Goal: Task Accomplishment & Management: Complete application form

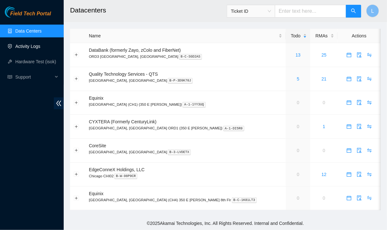
click at [34, 46] on link "Activity Logs" at bounding box center [27, 46] width 25 height 5
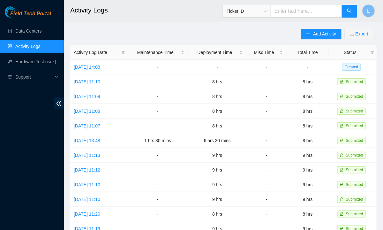
click at [36, 216] on div "Field Tech Portal Data Centers Activity Logs Hardware Test (isok) Support" at bounding box center [32, 117] width 64 height 223
click at [99, 67] on link "Mon, 15 Sep 2025 14:08" at bounding box center [87, 66] width 26 height 5
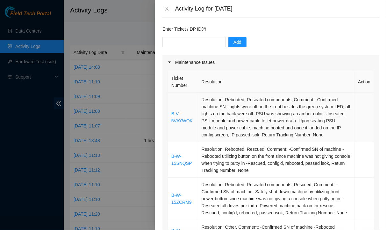
scroll to position [47, 0]
drag, startPoint x: 170, startPoint y: 114, endPoint x: 194, endPoint y: 120, distance: 25.7
click at [194, 120] on td "B-V-5VAYWOK" at bounding box center [183, 116] width 30 height 49
copy link "B-V-5VAYWOK"
click at [179, 42] on input "text" at bounding box center [194, 42] width 63 height 10
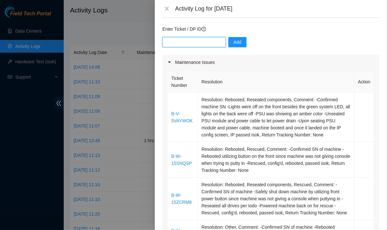
paste input "B-V-5VAYWOK"
type input "B-V-5VAYWOK"
click at [234, 42] on span "Add" at bounding box center [238, 42] width 8 height 7
drag, startPoint x: 194, startPoint y: 164, endPoint x: 169, endPoint y: 156, distance: 26.5
click at [169, 156] on td "B-W-15SNQSP" at bounding box center [183, 159] width 30 height 35
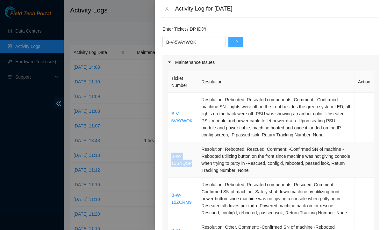
copy link "B-W-15SNQSP"
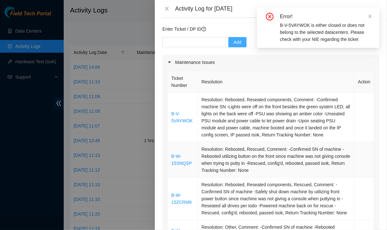
click at [259, 142] on td "Resolution: Rebooted, Rescued, Comment: -Confirmed SN of machine -Rebooted util…" at bounding box center [276, 159] width 157 height 35
click at [370, 17] on icon "close" at bounding box center [370, 16] width 4 height 4
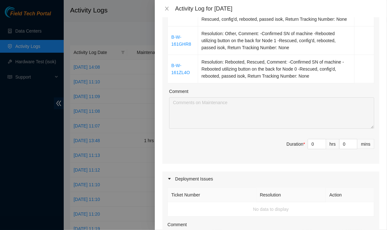
scroll to position [240, 0]
click at [309, 143] on input "0" at bounding box center [317, 144] width 18 height 10
type input "8"
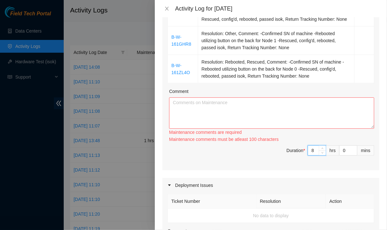
type input "8"
click at [265, 119] on textarea "Comment" at bounding box center [271, 112] width 205 height 31
paste textarea "B-W-15SNQSP"
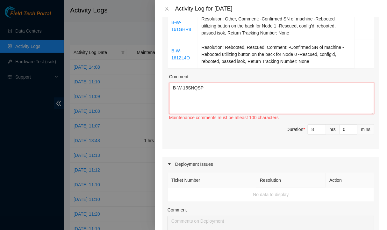
scroll to position [254, 0]
paste textarea "B-V-5VAYWOK"
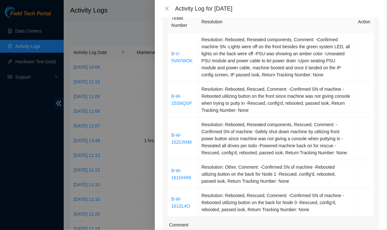
scroll to position [107, 0]
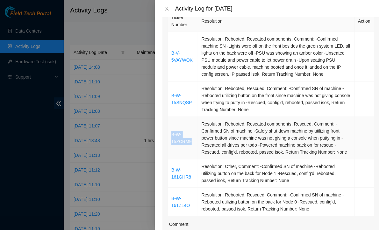
drag, startPoint x: 195, startPoint y: 144, endPoint x: 170, endPoint y: 129, distance: 29.1
click at [170, 129] on td "B-W-15ZCRM9" at bounding box center [183, 138] width 30 height 42
copy link "B-W-15ZCRM9"
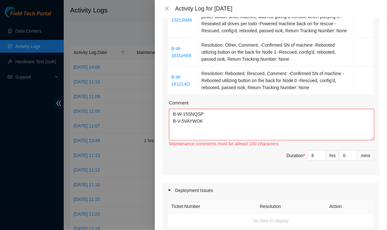
click at [192, 127] on textarea "B-W-15SNQSP B-V-5VAYWOK" at bounding box center [271, 124] width 205 height 31
paste textarea "B-W-15ZCRM9"
drag, startPoint x: 194, startPoint y: 57, endPoint x: 170, endPoint y: 47, distance: 25.5
click at [170, 47] on td "B-W-161GHR8" at bounding box center [183, 52] width 30 height 28
copy link "B-W-161GHR8"
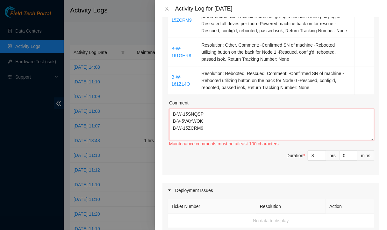
click at [190, 138] on textarea "B-W-15SNQSP B-V-5VAYWOK B-W-15ZCRM9" at bounding box center [271, 124] width 205 height 31
paste textarea "B-W-161GHR8"
drag, startPoint x: 194, startPoint y: 85, endPoint x: 168, endPoint y: 76, distance: 28.0
click at [168, 76] on td "B-W-161ZL4O" at bounding box center [183, 80] width 30 height 28
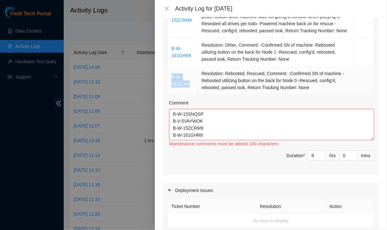
copy link "B-W-161ZL4O"
click at [180, 139] on textarea "B-W-15SNQSP B-V-5VAYWOK B-W-15ZCRM9 B-W-161GHR8" at bounding box center [271, 124] width 205 height 31
paste textarea "B-W-161ZL4O"
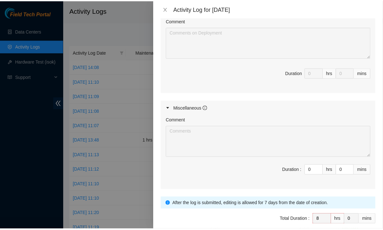
scroll to position [470, 0]
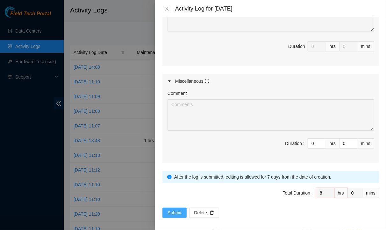
type textarea "B-W-15SNQSP B-V-5VAYWOK B-W-15ZCRM9 B-W-161GHR8 B-W-161ZL4O Also helped Isaac w…"
click at [175, 209] on span "Submit" at bounding box center [175, 212] width 14 height 7
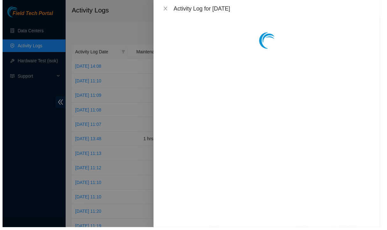
scroll to position [0, 0]
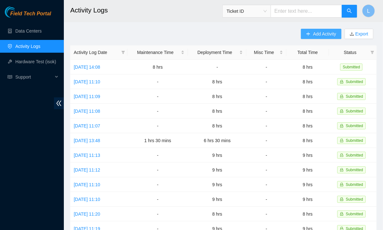
click at [314, 30] on span "Add Activity" at bounding box center [324, 33] width 23 height 7
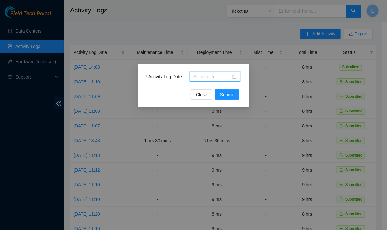
click at [198, 76] on input "Activity Log Date" at bounding box center [212, 76] width 38 height 7
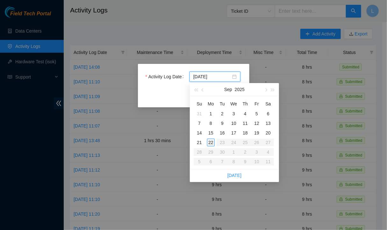
type input "2025-09-22"
type input "2025-09-16"
click at [224, 132] on div "16" at bounding box center [223, 133] width 8 height 8
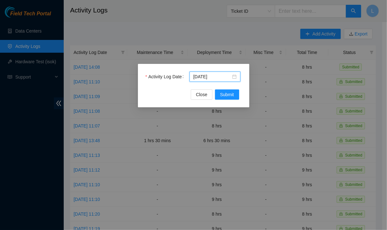
click at [222, 87] on div "Activity Log Date 2025-09-16" at bounding box center [194, 80] width 96 height 18
click at [223, 96] on span "Submit" at bounding box center [227, 94] width 14 height 7
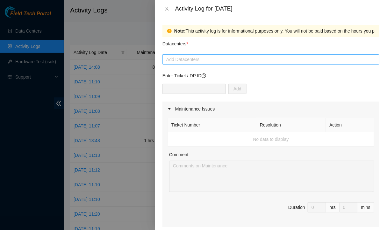
click at [208, 62] on div at bounding box center [271, 59] width 214 height 8
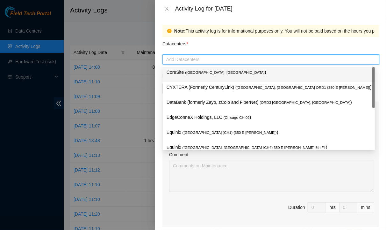
type input "q"
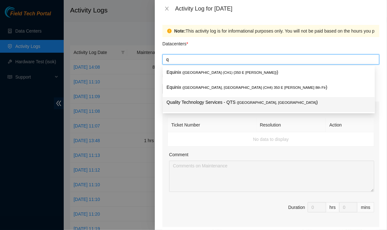
click at [193, 111] on div "Quality Technology Services - QTS ( Chicago, IL )" at bounding box center [269, 104] width 212 height 15
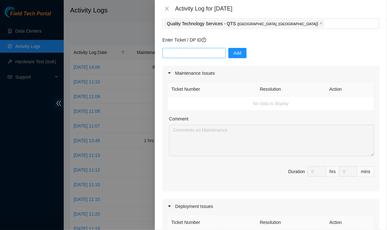
scroll to position [36, 0]
click at [201, 50] on input "text" at bounding box center [194, 52] width 63 height 10
paste input "DP79610"
type input "DP79610"
click at [234, 51] on span "Add" at bounding box center [238, 52] width 8 height 7
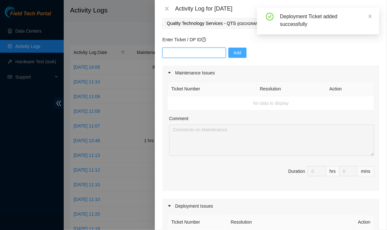
click at [193, 54] on input "text" at bounding box center [194, 52] width 63 height 10
paste input "DP79610"
type input "DP79609"
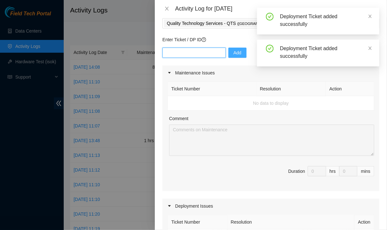
click at [185, 53] on input "text" at bounding box center [194, 52] width 63 height 10
paste input "DP79610"
type input "DP79611"
click at [184, 55] on input "text" at bounding box center [194, 52] width 63 height 10
paste input "DP79610"
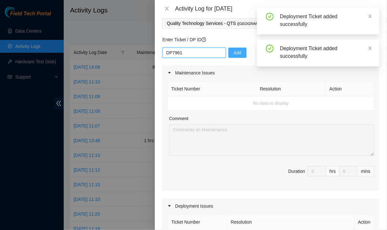
type input "DP79612"
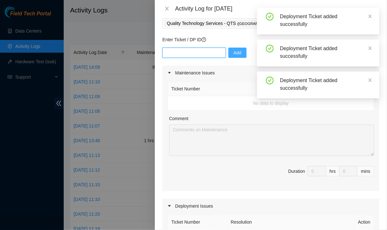
click at [200, 53] on input "text" at bounding box center [194, 52] width 63 height 10
paste input "DP79610"
type input "DP79613"
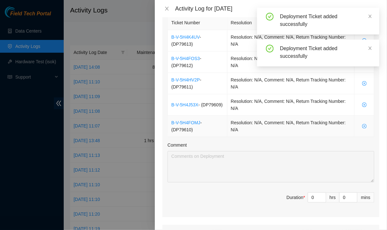
scroll to position [235, 0]
click at [309, 193] on input "0" at bounding box center [317, 198] width 18 height 10
type input "8"
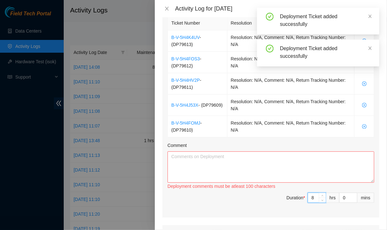
type input "8"
click at [266, 165] on textarea "Comment" at bounding box center [271, 166] width 207 height 31
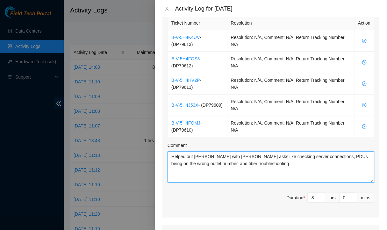
scroll to position [386, 0]
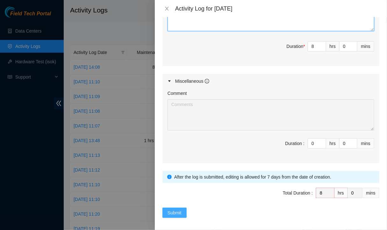
type textarea "Helped out Isaac with cNIE asks like checking server connections, PDUs being on…"
click at [174, 209] on span "Submit" at bounding box center [175, 212] width 14 height 7
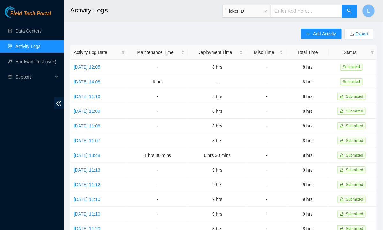
click at [14, 170] on div "Field Tech Portal Data Centers Activity Logs Hardware Test (isok) Support" at bounding box center [32, 117] width 64 height 223
click at [321, 34] on span "Add Activity" at bounding box center [324, 33] width 23 height 7
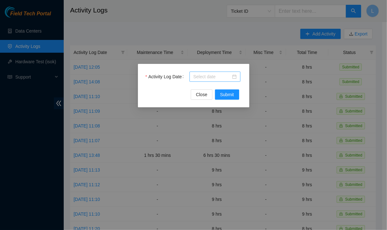
click at [207, 76] on input "Activity Log Date" at bounding box center [212, 76] width 38 height 7
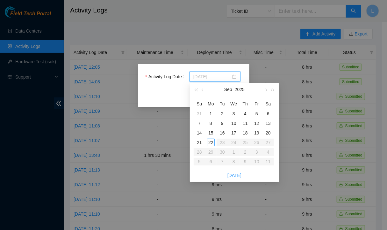
type input "2025-09-17"
click at [233, 133] on div "17" at bounding box center [234, 133] width 8 height 8
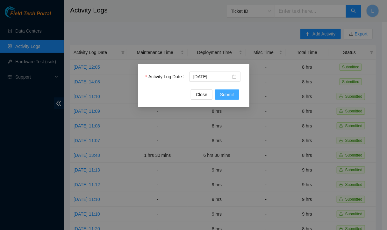
click at [225, 94] on span "Submit" at bounding box center [227, 94] width 14 height 7
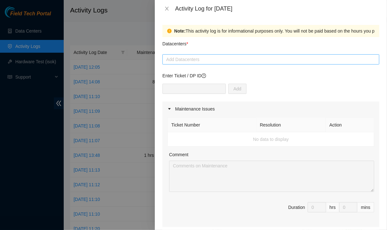
click at [258, 61] on div at bounding box center [271, 59] width 214 height 8
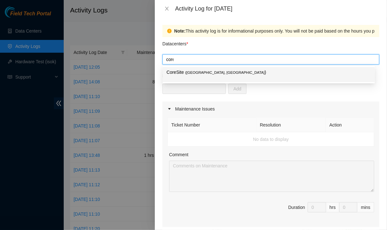
type input "coresi"
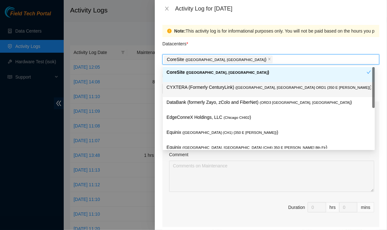
click at [156, 93] on div "Note: This activity log is for informational purposes only. You will not be pai…" at bounding box center [271, 123] width 232 height 212
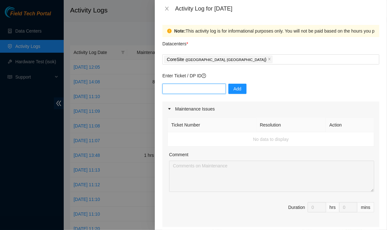
click at [193, 86] on input "text" at bounding box center [194, 89] width 63 height 10
type input "78350"
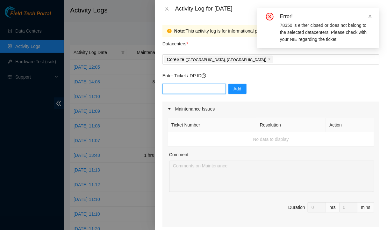
click at [194, 88] on input "text" at bounding box center [194, 89] width 63 height 10
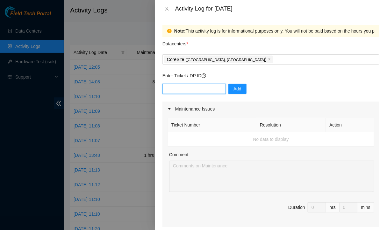
type input "7"
type input "DP78350"
click at [234, 90] on span "Add" at bounding box center [238, 88] width 8 height 7
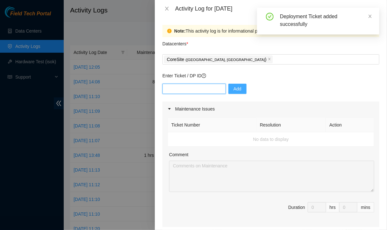
click at [200, 86] on input "text" at bounding box center [194, 89] width 63 height 10
type input "DP78351"
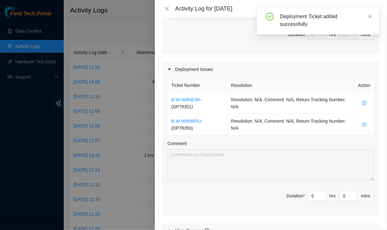
scroll to position [172, 0]
click at [311, 193] on input "0" at bounding box center [317, 196] width 18 height 10
type input "8"
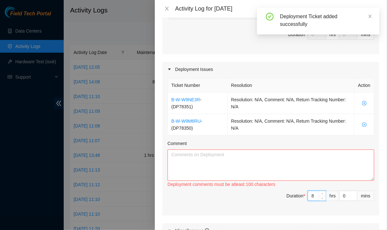
type input "8"
click at [228, 168] on textarea "Comment" at bounding box center [271, 164] width 207 height 31
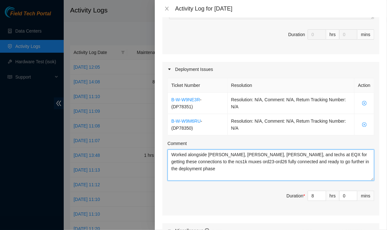
type textarea "Worked alongside Matt O'Bryant, Andres, Dave Pryor, and techs at EQX for gettin…"
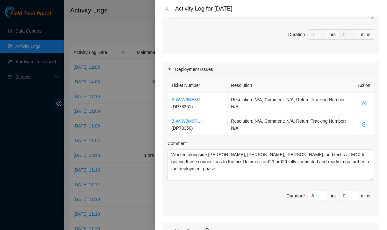
click at [204, 201] on span "Duration * 8 hrs 0 mins" at bounding box center [271, 199] width 207 height 18
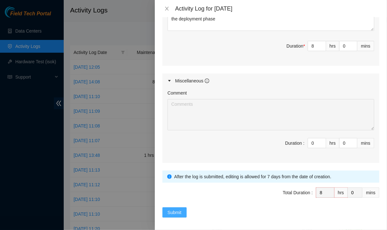
click at [166, 214] on button "Submit" at bounding box center [175, 212] width 24 height 10
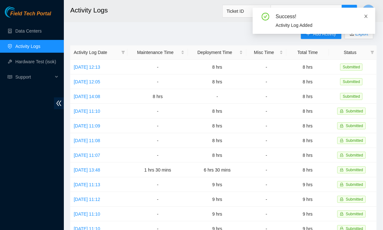
click at [366, 15] on icon "close" at bounding box center [365, 16] width 4 height 4
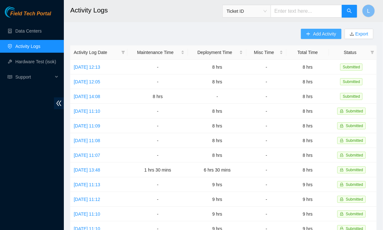
click at [320, 33] on span "Add Activity" at bounding box center [324, 33] width 23 height 7
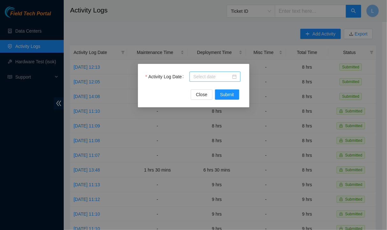
click at [216, 75] on input "Activity Log Date" at bounding box center [212, 76] width 38 height 7
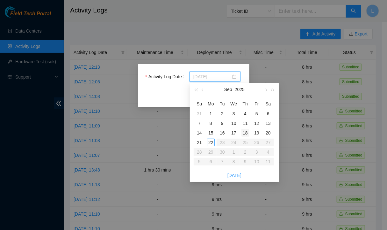
type input "2025-09-18"
click at [245, 132] on div "18" at bounding box center [246, 133] width 8 height 8
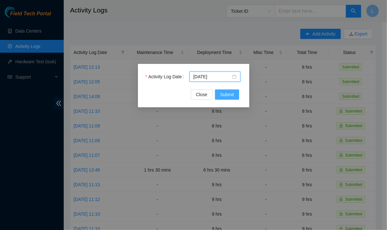
click at [231, 93] on span "Submit" at bounding box center [227, 94] width 14 height 7
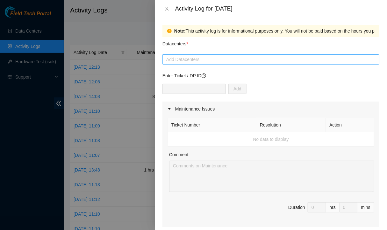
click at [189, 61] on div at bounding box center [271, 59] width 214 height 8
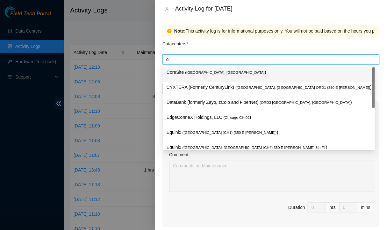
type input "core"
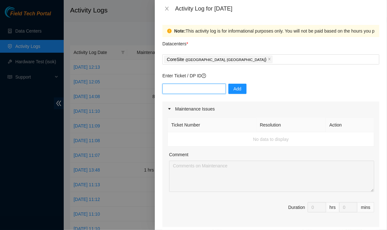
click at [181, 89] on input "text" at bounding box center [194, 89] width 63 height 10
type input "DP69533"
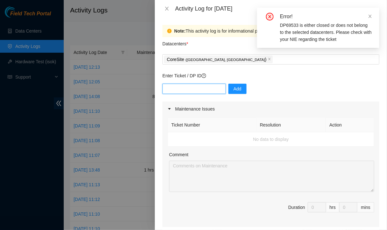
click at [187, 91] on input "text" at bounding box center [194, 89] width 63 height 10
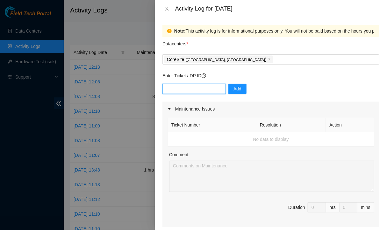
paste input "dp69533"
type input "dp69533"
click at [237, 89] on button "Add" at bounding box center [238, 89] width 18 height 10
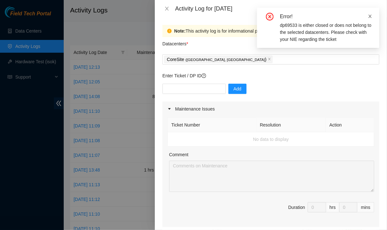
click at [369, 15] on icon "close" at bounding box center [370, 16] width 4 height 4
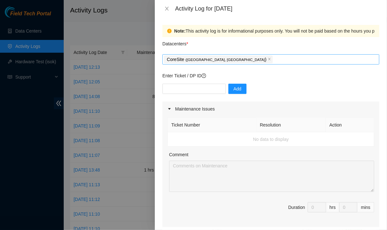
click at [254, 58] on div "CoreSite ( Chicago, IL )" at bounding box center [271, 59] width 214 height 9
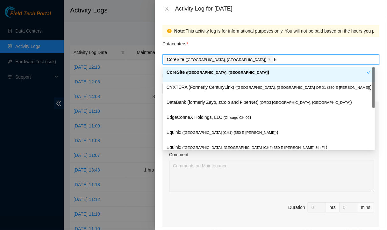
type input "EQ"
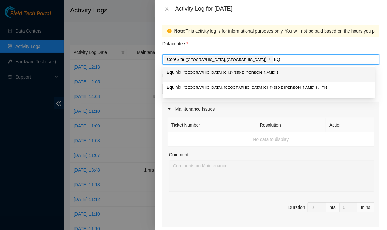
click at [219, 74] on span "( Chicago (CH1) {350 E Cermak}" at bounding box center [230, 72] width 94 height 4
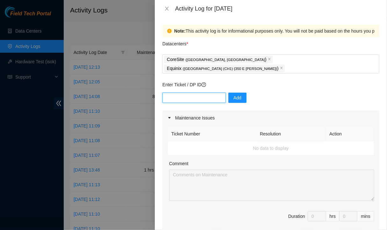
click at [186, 92] on input "text" at bounding box center [194, 97] width 63 height 10
paste input "dp69533"
type input "dp69533"
click at [235, 94] on span "Add" at bounding box center [238, 97] width 8 height 7
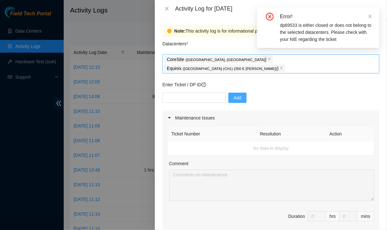
click at [307, 60] on div "CoreSite ( Chicago, IL ) Equinix ( Chicago (CH1) {350 E Cermak} )" at bounding box center [271, 64] width 214 height 18
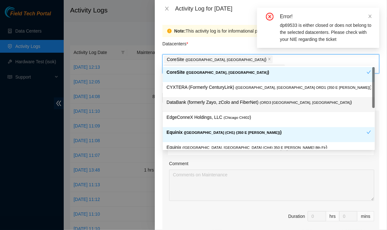
scroll to position [24, 0]
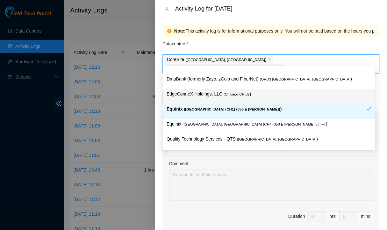
click at [210, 94] on p "EdgeConneX Holdings, LLC ( Chicago CHI02 )" at bounding box center [269, 93] width 205 height 7
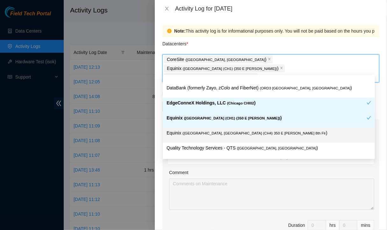
click at [210, 207] on div "Ticket Number Resolution Action No data to display Comment Duration 0 hrs 0 mins" at bounding box center [271, 189] width 217 height 111
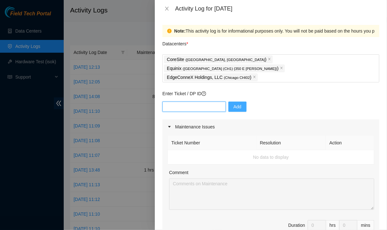
click at [189, 101] on input "text" at bounding box center [194, 106] width 63 height 10
paste input "dp69533"
type input "dp69533"
click at [234, 103] on span "Add" at bounding box center [238, 106] width 8 height 7
click at [251, 220] on span "Duration 0 hrs 0 mins" at bounding box center [271, 229] width 207 height 18
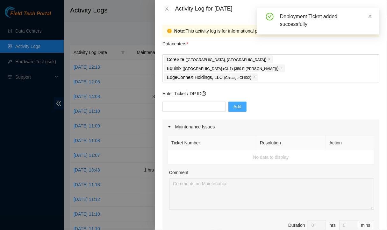
scroll to position [0, 0]
click at [253, 76] on icon "close" at bounding box center [254, 77] width 2 height 2
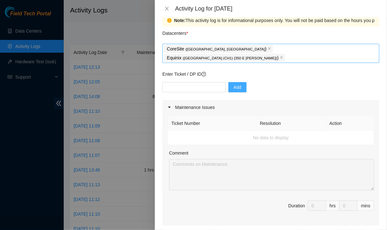
scroll to position [0, 0]
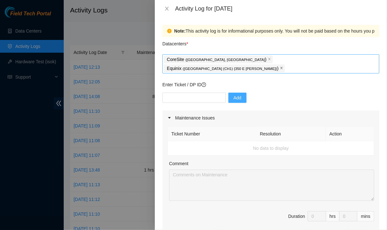
click at [283, 66] on icon "close" at bounding box center [281, 67] width 3 height 3
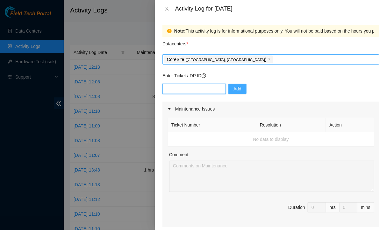
click at [197, 89] on input "text" at bounding box center [194, 89] width 63 height 10
type input "D"
type input "DP73850"
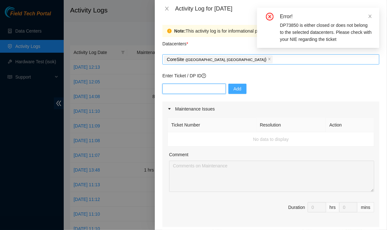
click at [193, 89] on input "text" at bounding box center [194, 89] width 63 height 10
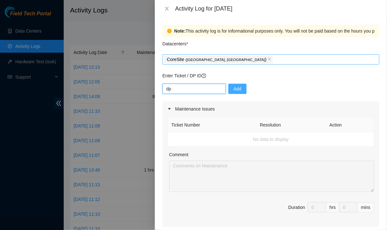
type input "d"
type input "DP78350"
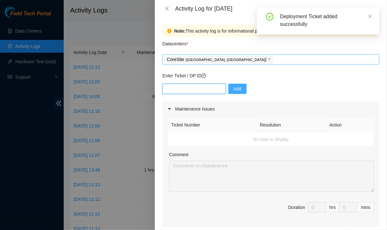
click at [189, 89] on input "text" at bounding box center [194, 89] width 63 height 10
type input "DP78351"
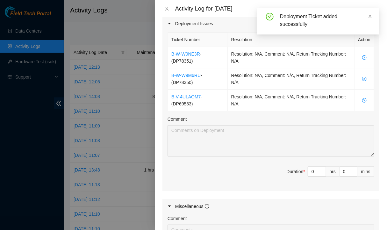
scroll to position [218, 0]
click at [310, 170] on input "0" at bounding box center [317, 171] width 18 height 10
type input "8"
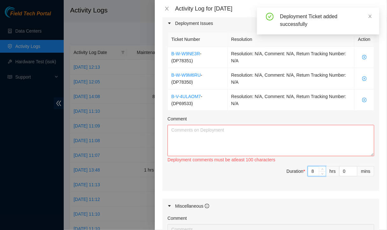
type input "8"
click at [259, 140] on textarea "Comment" at bounding box center [271, 140] width 207 height 31
paste textarea "dp69533"
type textarea "dp69533"
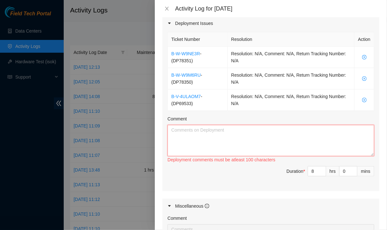
paste textarea "Worked alongside Matt O'Bryant, Andres, Dave Pryor, and techs at EQX for gettin…"
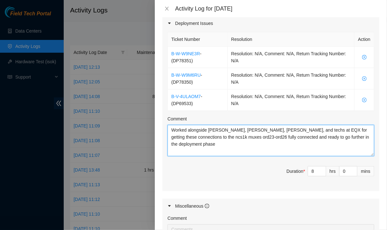
click at [174, 126] on textarea "Worked alongside Matt O'Bryant, Andres, Dave Pryor, and techs at EQX for gettin…" at bounding box center [271, 140] width 207 height 31
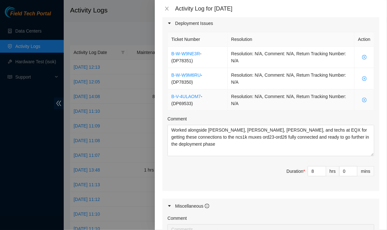
click at [181, 102] on span "- ( DP69533 )" at bounding box center [186, 100] width 31 height 12
copy span "DP69533"
click at [188, 122] on div "Comment" at bounding box center [271, 120] width 207 height 10
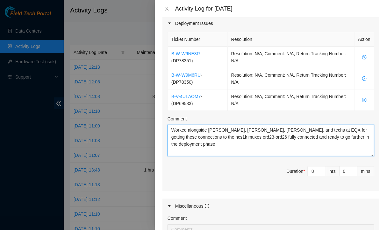
click at [185, 128] on textarea "Worked alongside Matt O'Bryant, Andres, Dave Pryor, and techs at EQX for gettin…" at bounding box center [271, 140] width 207 height 31
paste textarea "DP69533"
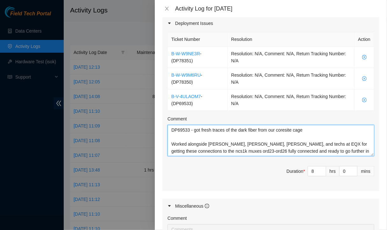
scroll to position [343, 0]
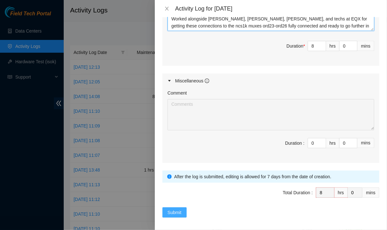
type textarea "DP69533 - got fresh traces of the dark fiber from our coresite cage Worked alon…"
click at [175, 208] on span "Submit" at bounding box center [175, 211] width 14 height 7
click at [228, 212] on div "Submit" at bounding box center [271, 212] width 217 height 10
click at [178, 210] on span "Submit" at bounding box center [175, 211] width 14 height 7
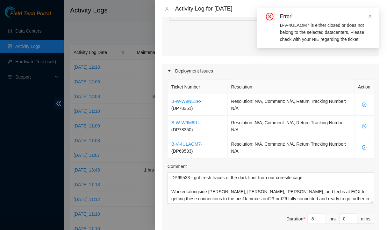
scroll to position [170, 0]
click at [362, 146] on icon "close-circle" at bounding box center [364, 148] width 4 height 4
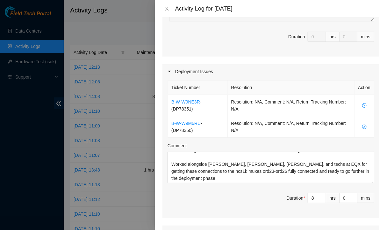
scroll to position [322, 0]
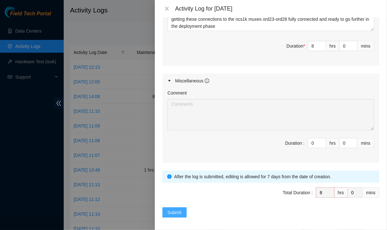
click at [177, 207] on button "Submit" at bounding box center [175, 212] width 24 height 10
type input "0"
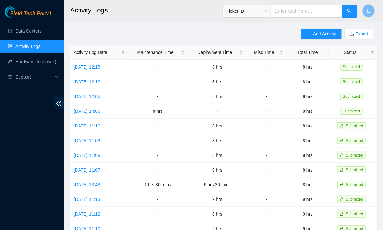
click at [309, 40] on div "Add Activity Export" at bounding box center [339, 37] width 76 height 17
click at [309, 35] on icon "plus" at bounding box center [308, 34] width 4 height 4
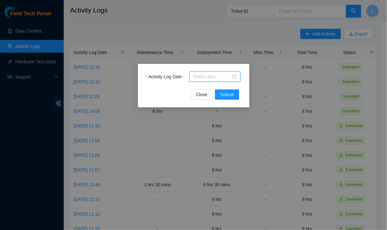
click at [214, 77] on input "Activity Log Date" at bounding box center [212, 76] width 38 height 7
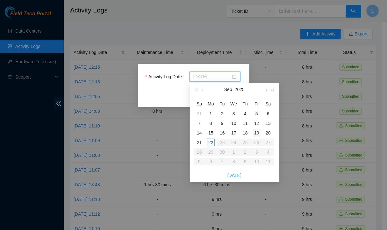
type input "2025-09-19"
click at [256, 133] on div "19" at bounding box center [257, 133] width 8 height 8
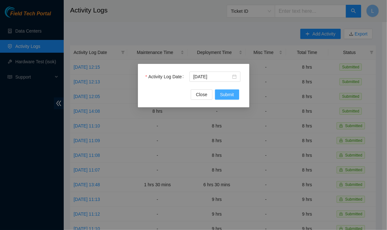
click at [231, 96] on span "Submit" at bounding box center [227, 94] width 14 height 7
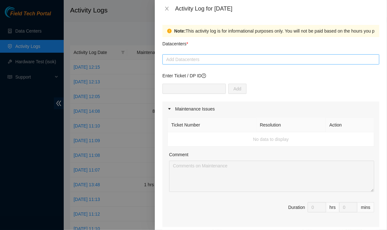
click at [235, 63] on div "Add Datacenters" at bounding box center [271, 59] width 217 height 10
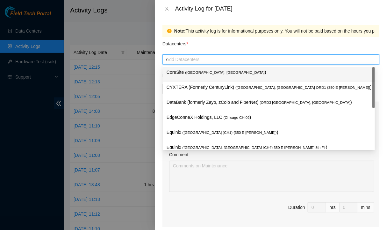
type input "qu"
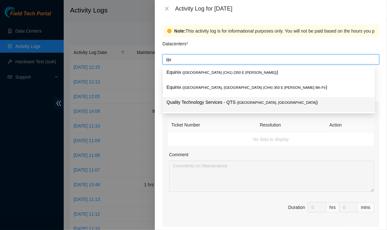
click at [197, 103] on p "Quality Technology Services - QTS ( Chicago, IL )" at bounding box center [269, 101] width 205 height 7
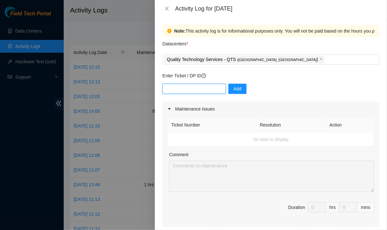
click at [190, 90] on input "text" at bounding box center [194, 89] width 63 height 10
paste input "IY139 end rail length adjusted, end rails and cage nuts mounted. siderails are …"
type input "IY139 end rail length adjusted, end rails and cage nuts mounted. siderails are …"
paste input "DP79619"
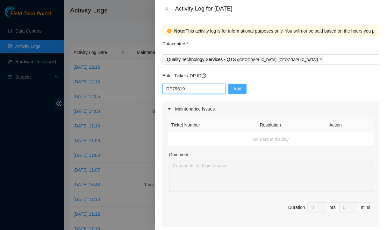
type input "DP79619"
click at [234, 90] on span "Add" at bounding box center [238, 88] width 8 height 7
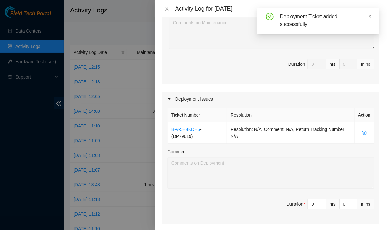
scroll to position [142, 0]
click at [314, 204] on input "0" at bounding box center [317, 205] width 18 height 10
click at [311, 203] on input "0" at bounding box center [317, 205] width 18 height 10
type input "8"
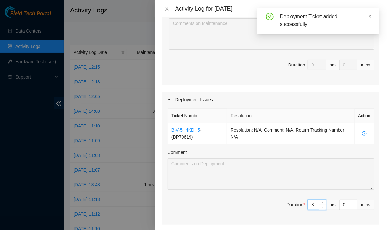
type input "8"
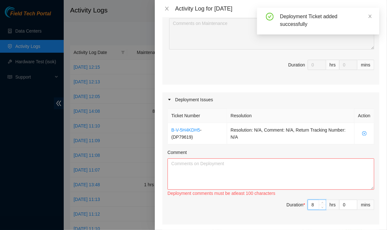
type input "8"
click at [286, 172] on textarea "Comment" at bounding box center [271, 173] width 207 height 31
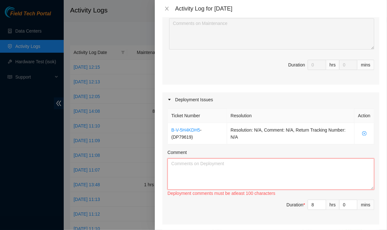
paste textarea "IY139 end rail length adjusted, end rails and cage nuts mounted. siderails are …"
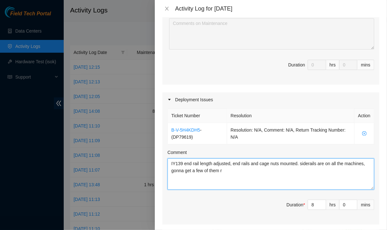
drag, startPoint x: 266, startPoint y: 171, endPoint x: 170, endPoint y: 167, distance: 96.0
click at [170, 167] on textarea "IY139 end rail length adjusted, end rails and cage nuts mounted. siderails are …" at bounding box center [271, 173] width 207 height 31
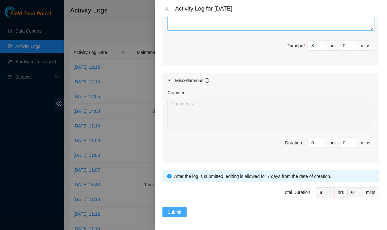
type textarea "IY139 end rail length adjusted, end rails and cage nuts mounted. siderails are …"
click at [178, 208] on span "Submit" at bounding box center [175, 211] width 14 height 7
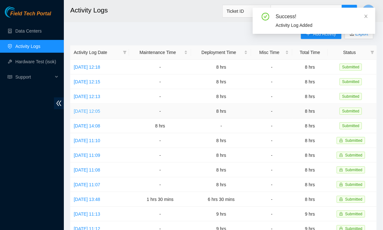
click at [100, 109] on link "Tue, 16 Sep 2025 12:05" at bounding box center [87, 110] width 26 height 5
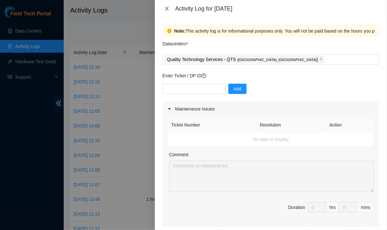
click at [166, 9] on icon "close" at bounding box center [166, 8] width 5 height 5
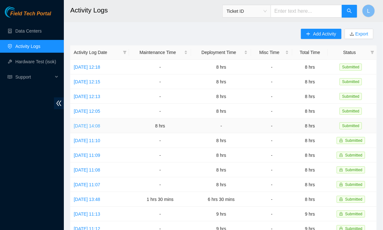
click at [74, 124] on link "Mon, 15 Sep 2025 14:08" at bounding box center [87, 125] width 26 height 5
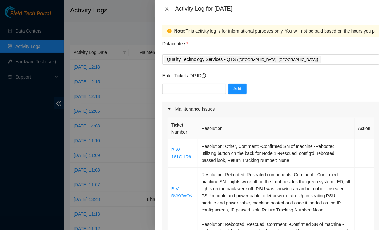
click at [169, 7] on icon "close" at bounding box center [166, 8] width 5 height 5
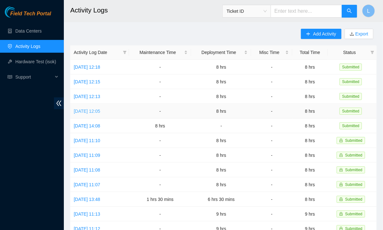
click at [91, 108] on link "Tue, 16 Sep 2025 12:05" at bounding box center [87, 110] width 26 height 5
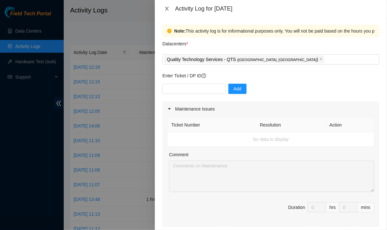
click at [165, 10] on icon "close" at bounding box center [166, 8] width 5 height 5
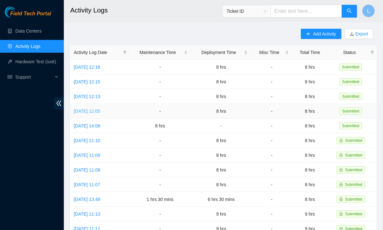
click at [88, 108] on link "Tue, 16 Sep 2025 12:05" at bounding box center [87, 110] width 26 height 5
